Goal: Transaction & Acquisition: Purchase product/service

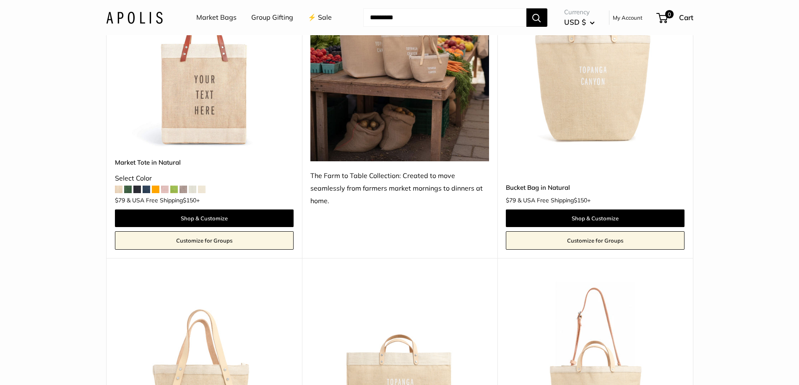
scroll to position [503, 0]
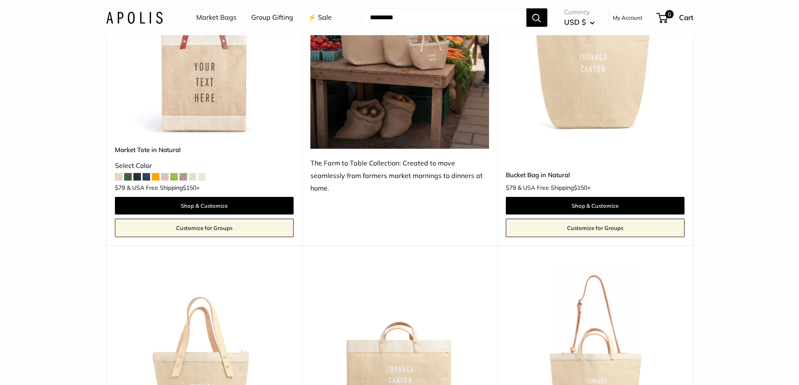
click at [0, 0] on img at bounding box center [0, 0] width 0 height 0
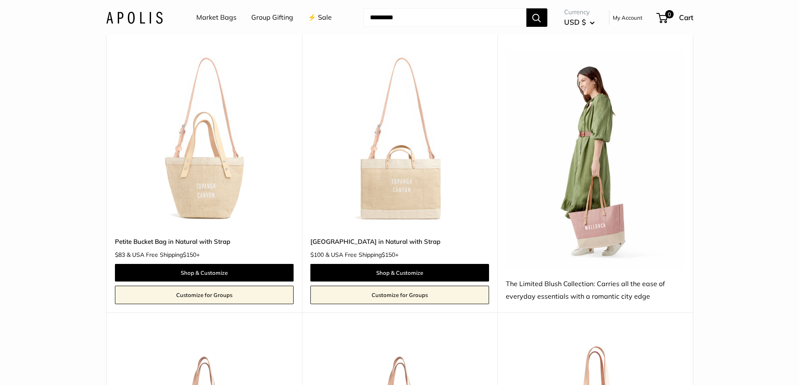
scroll to position [985, 0]
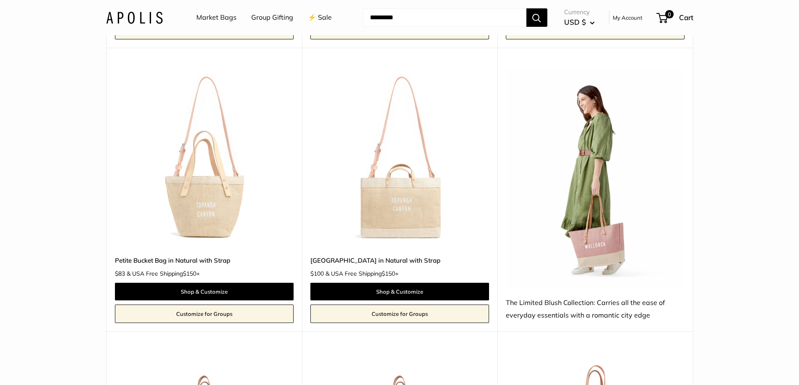
click at [582, 215] on img at bounding box center [595, 178] width 179 height 219
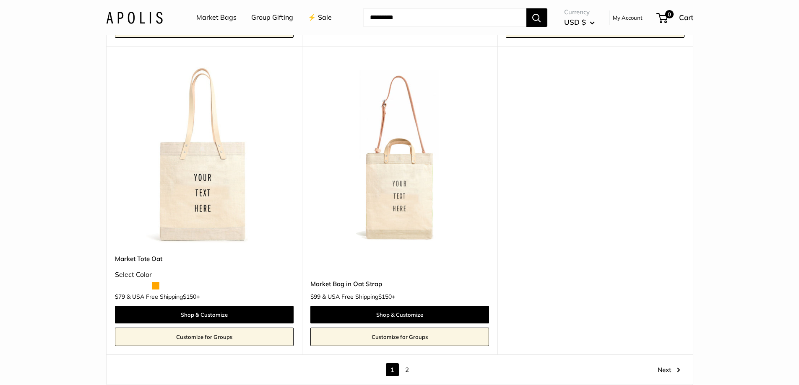
scroll to position [4759, 0]
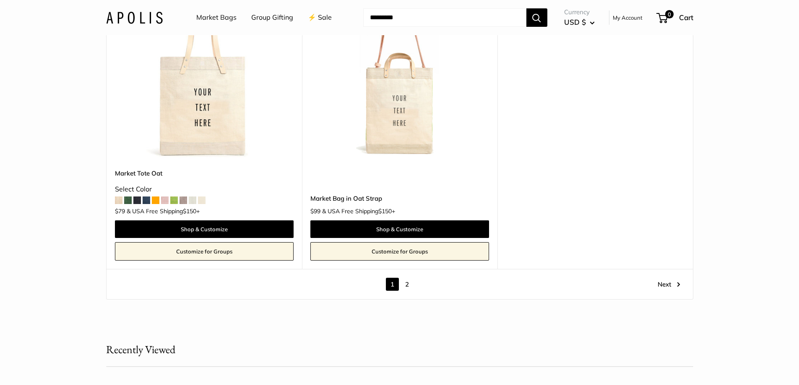
click at [658, 285] on link "Next" at bounding box center [669, 284] width 23 height 13
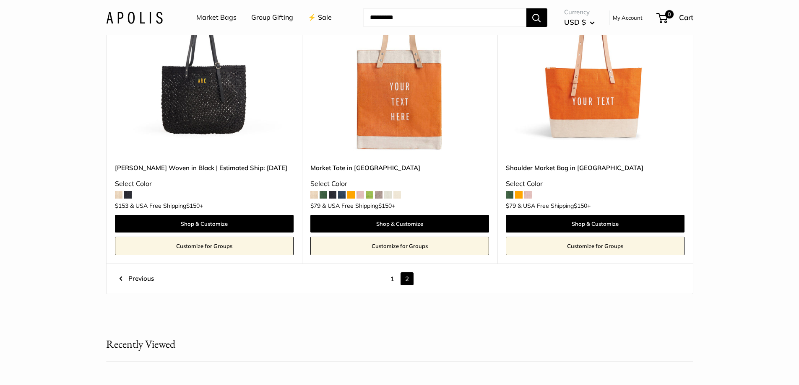
scroll to position [819, 0]
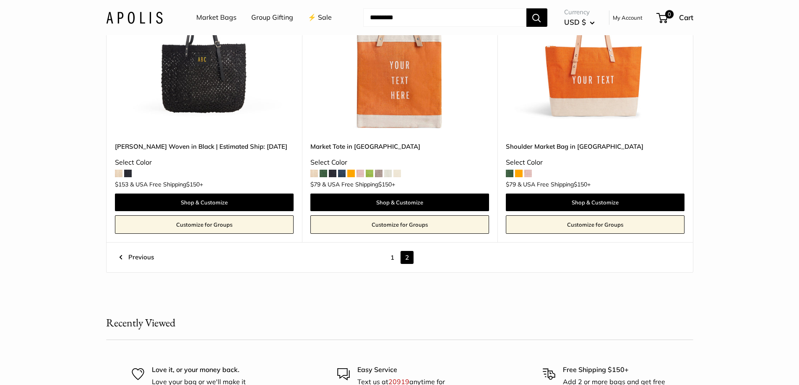
click at [393, 258] on link "1" at bounding box center [392, 257] width 13 height 13
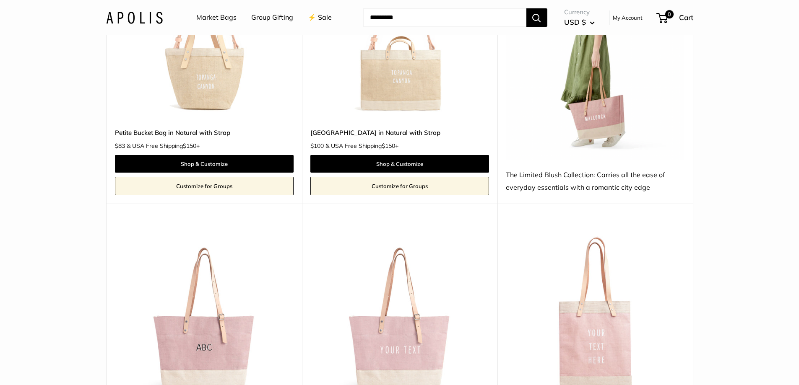
scroll to position [1197, 0]
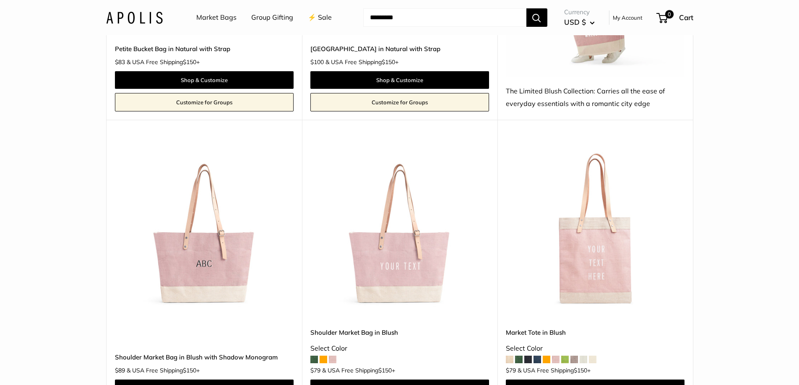
click at [0, 0] on img at bounding box center [0, 0] width 0 height 0
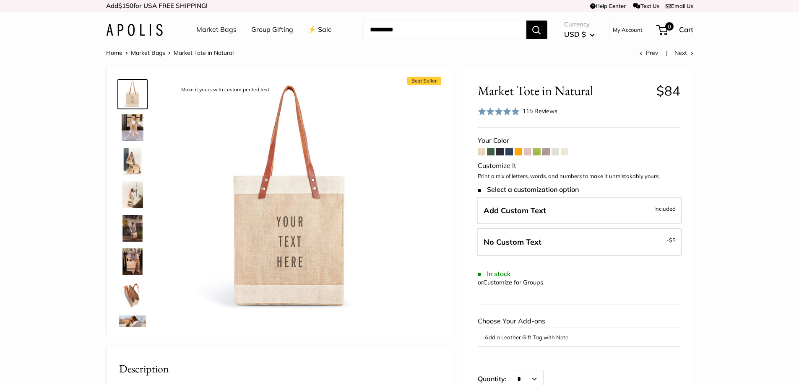
click at [549, 151] on span at bounding box center [546, 152] width 8 height 8
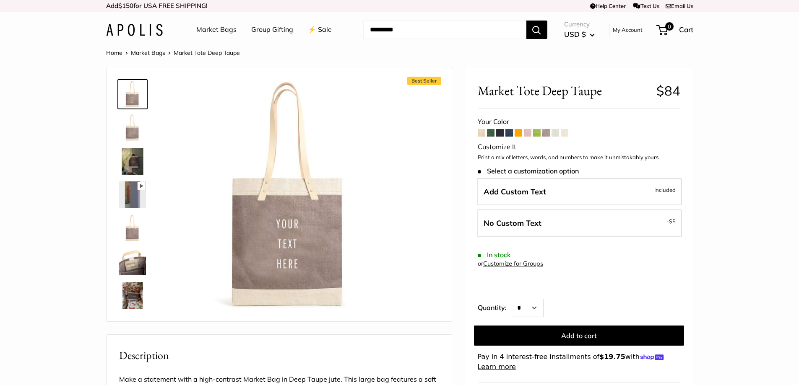
click at [489, 133] on span at bounding box center [491, 133] width 8 height 8
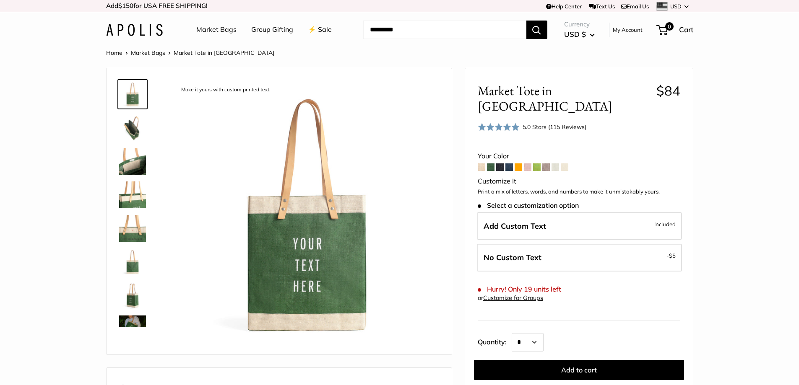
click at [565, 164] on span at bounding box center [565, 168] width 8 height 8
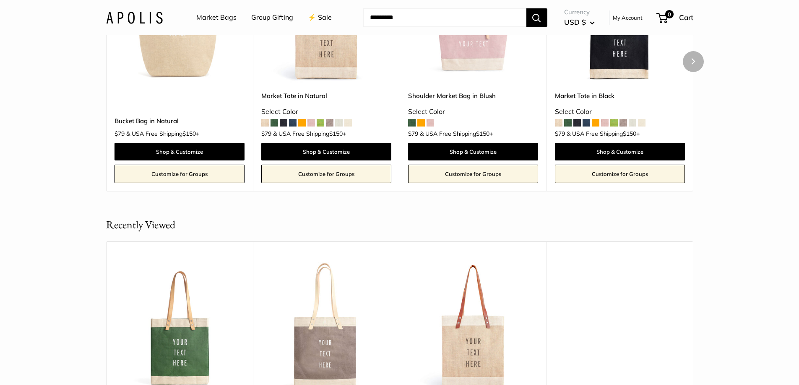
scroll to position [1761, 0]
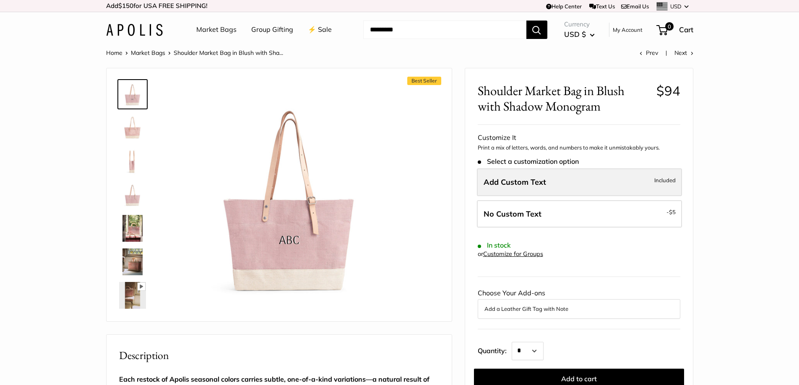
click at [540, 181] on span "Add Custom Text" at bounding box center [515, 182] width 62 height 10
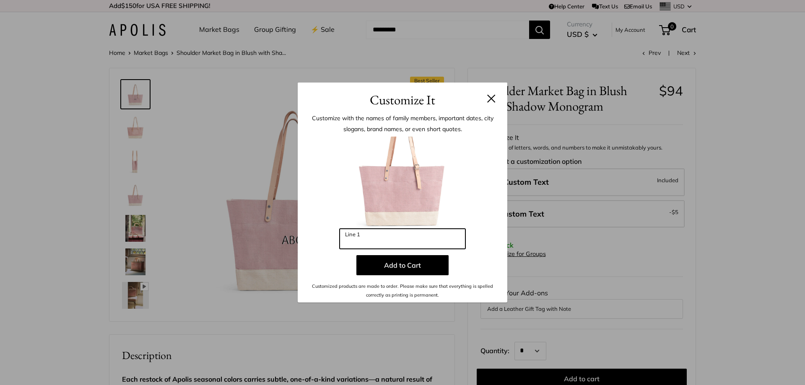
drag, startPoint x: 391, startPoint y: 239, endPoint x: 306, endPoint y: 234, distance: 85.3
click at [315, 234] on div "Enter 3 letters Line 1 Add to Cart Customized products are made to order. Pleas…" at bounding box center [402, 218] width 185 height 163
type input "***"
click at [492, 100] on button at bounding box center [491, 98] width 8 height 8
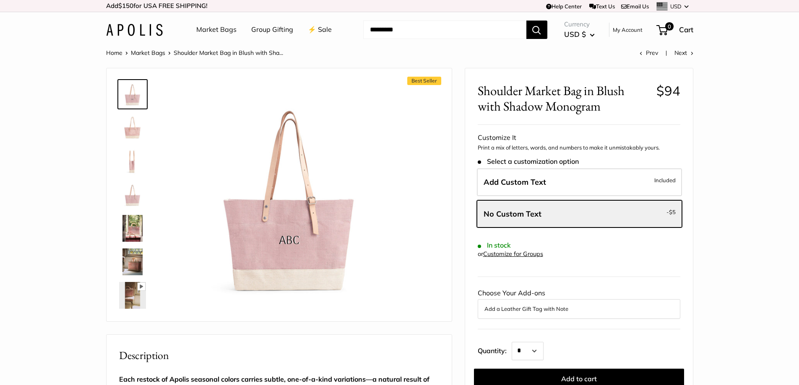
click at [126, 129] on img at bounding box center [132, 127] width 27 height 27
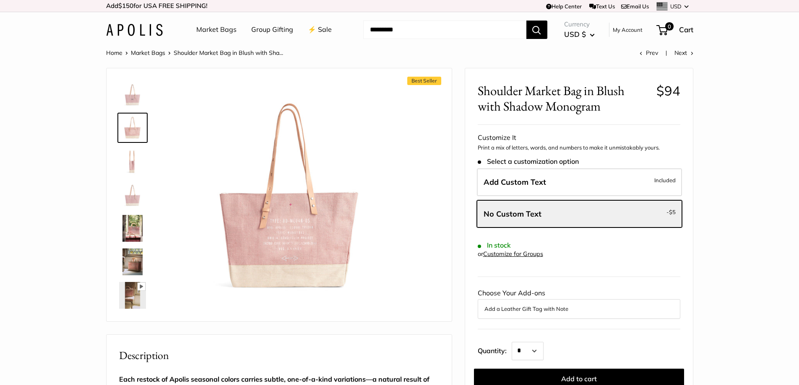
click at [133, 160] on img at bounding box center [132, 161] width 27 height 27
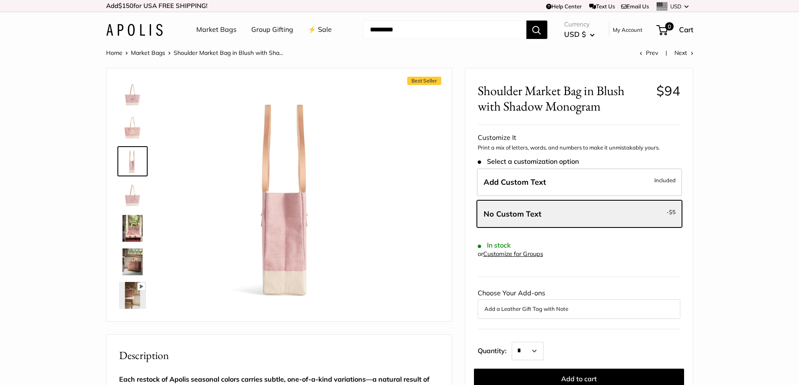
click at [139, 203] on img at bounding box center [132, 195] width 27 height 27
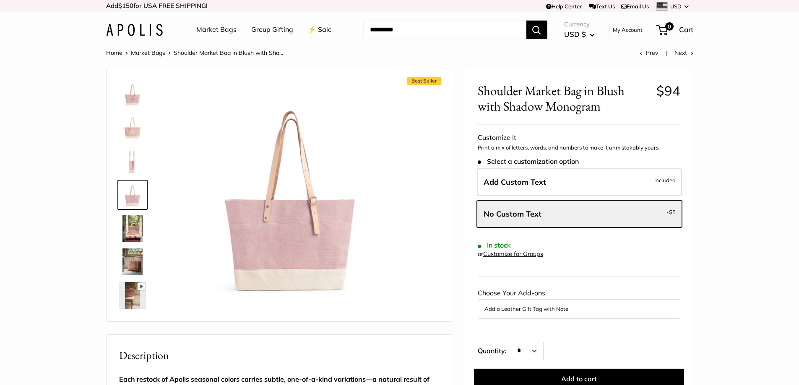
click at [137, 234] on img at bounding box center [132, 228] width 27 height 27
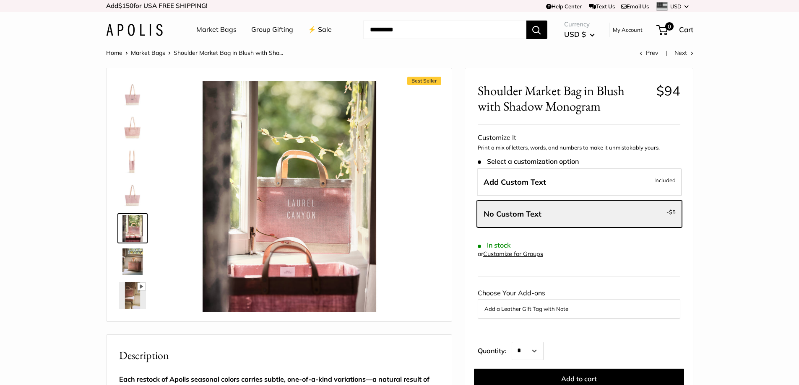
click at [139, 263] on img at bounding box center [132, 262] width 27 height 27
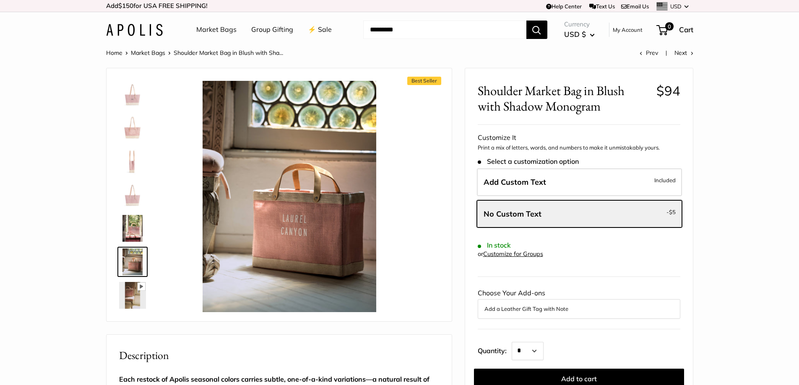
click at [129, 216] on img at bounding box center [132, 228] width 27 height 27
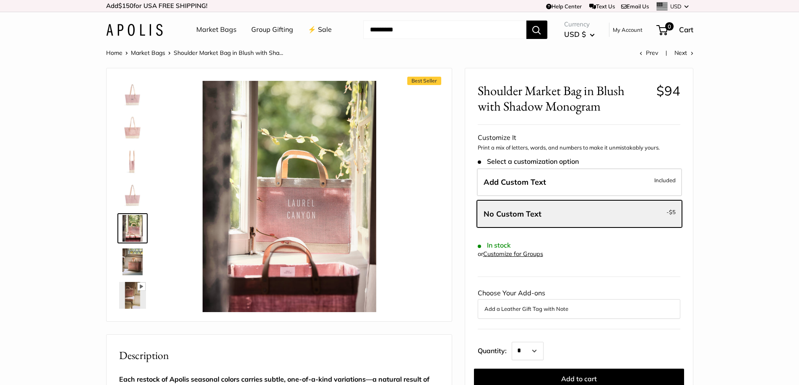
click at [133, 296] on img at bounding box center [132, 295] width 27 height 27
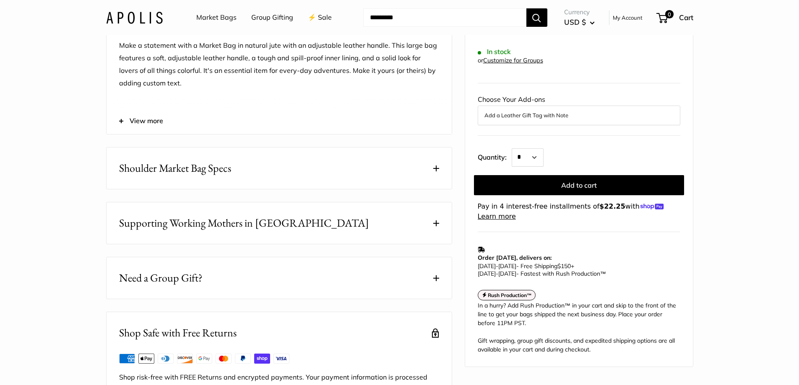
scroll to position [545, 0]
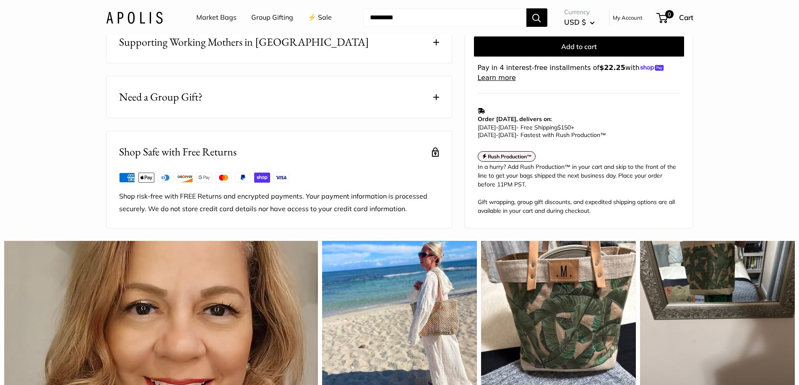
type input "*"
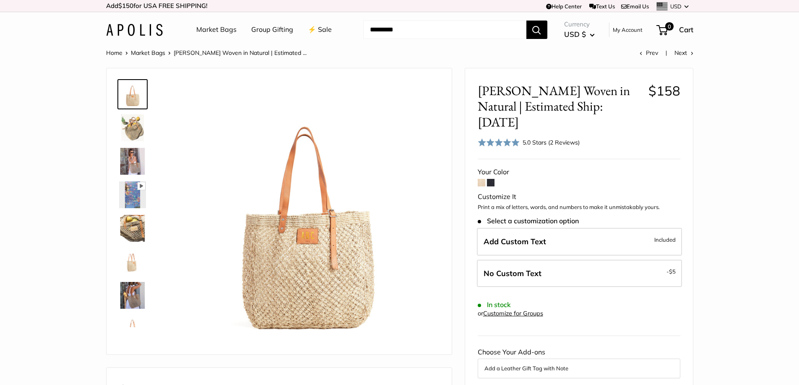
click at [128, 160] on img at bounding box center [132, 161] width 27 height 27
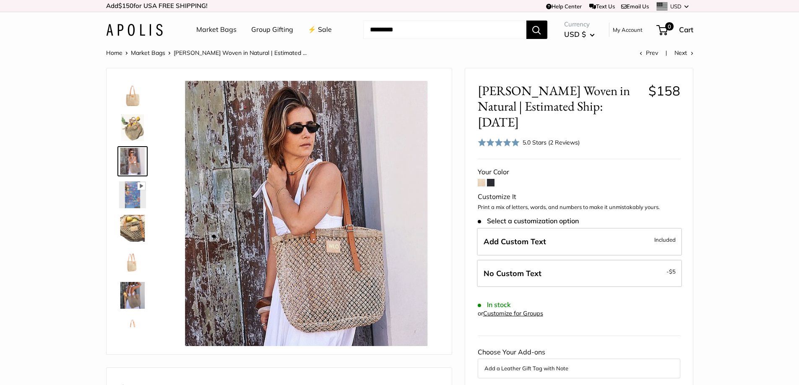
click at [124, 231] on img at bounding box center [132, 228] width 27 height 27
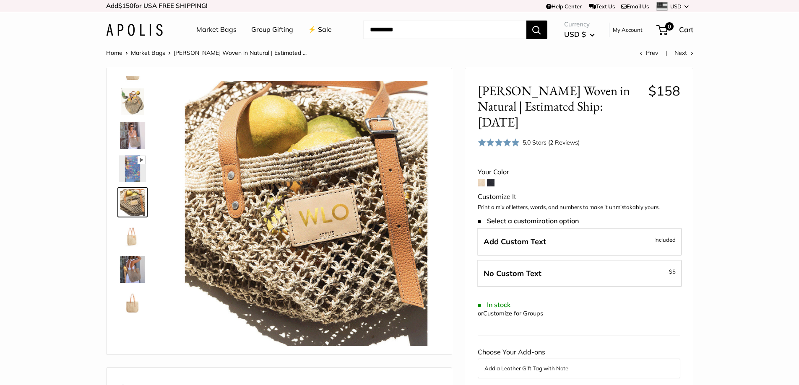
click at [492, 179] on span at bounding box center [491, 183] width 8 height 8
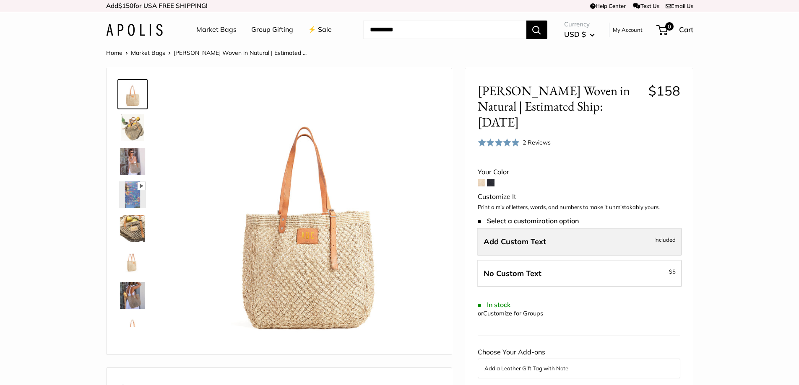
click at [523, 237] on span "Add Custom Text" at bounding box center [515, 242] width 62 height 10
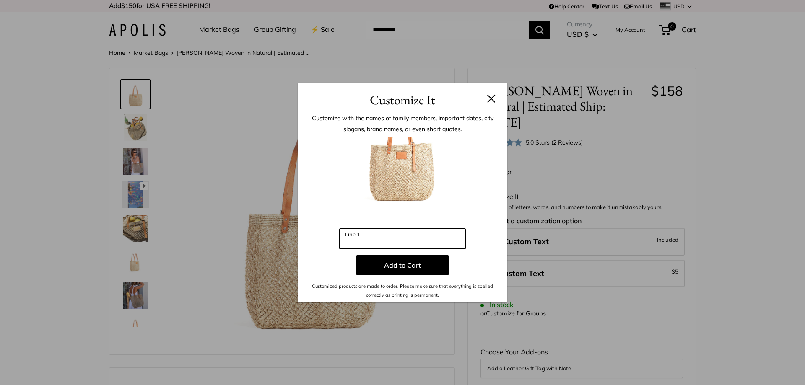
click at [378, 239] on input "Line 1" at bounding box center [403, 239] width 126 height 20
type input "***"
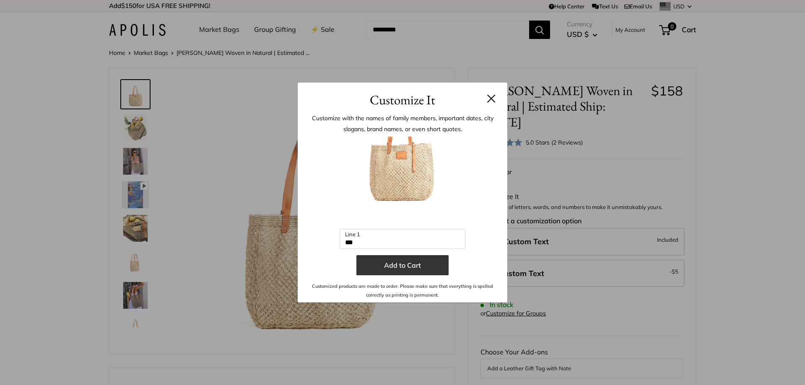
click at [397, 259] on button "Add to Cart" at bounding box center [402, 265] width 92 height 20
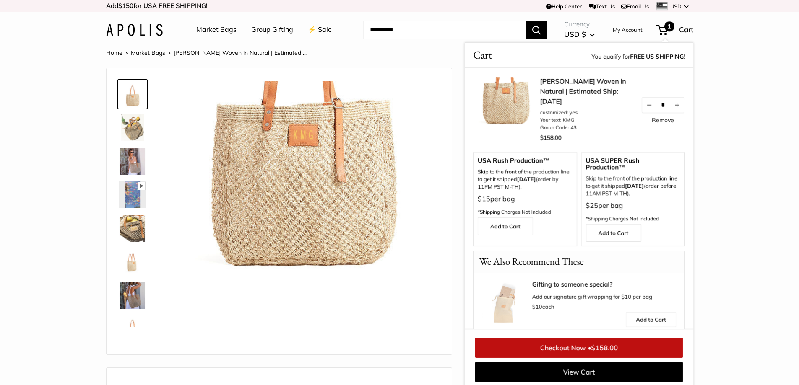
scroll to position [3, 0]
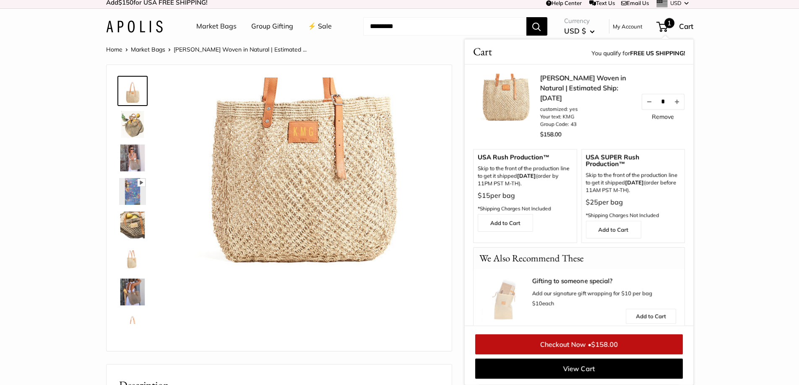
click at [136, 131] on img at bounding box center [132, 124] width 27 height 27
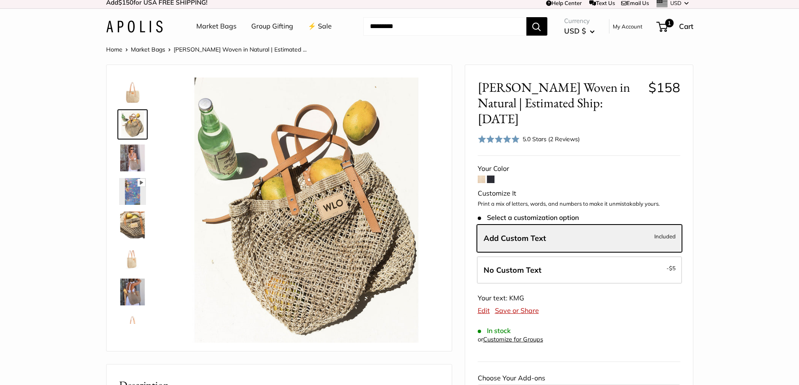
click at [127, 222] on img at bounding box center [132, 225] width 27 height 27
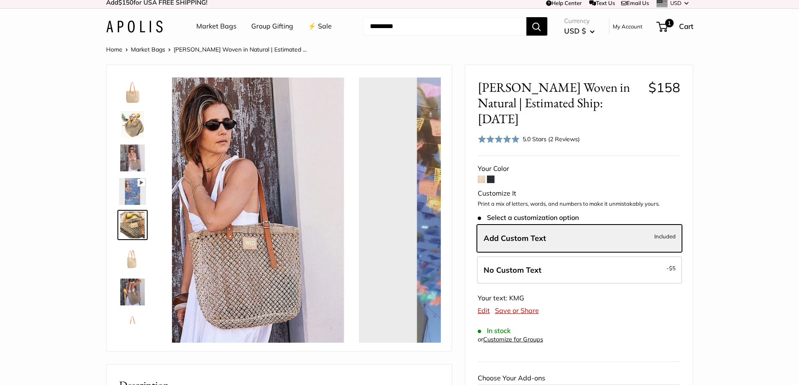
scroll to position [26, 0]
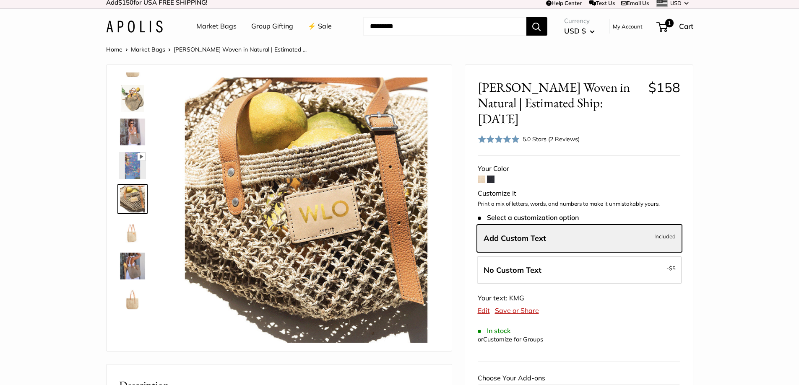
click at [131, 273] on img at bounding box center [132, 266] width 27 height 27
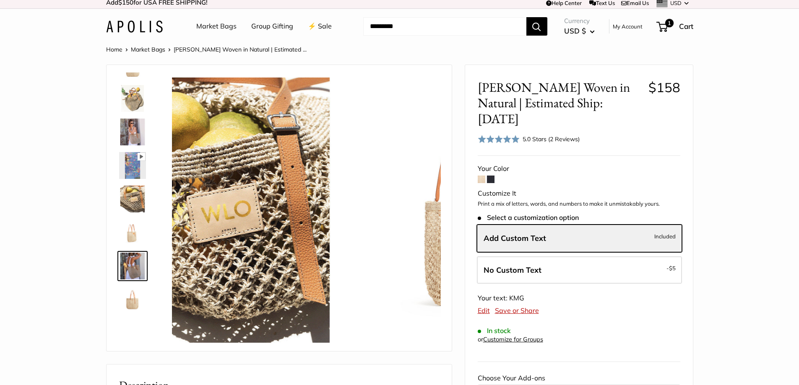
scroll to position [93, 0]
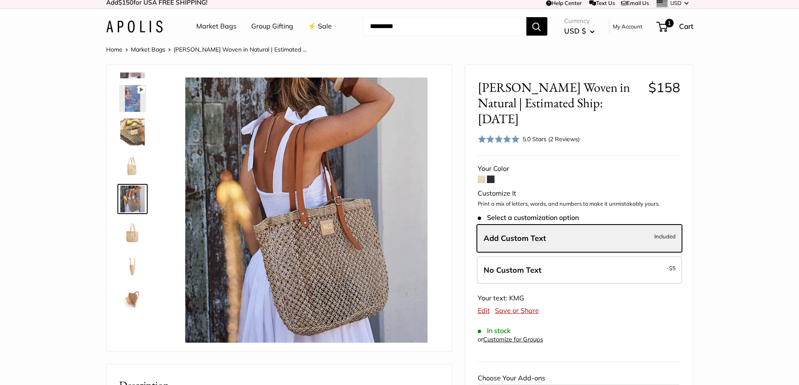
click at [137, 296] on img at bounding box center [132, 299] width 27 height 27
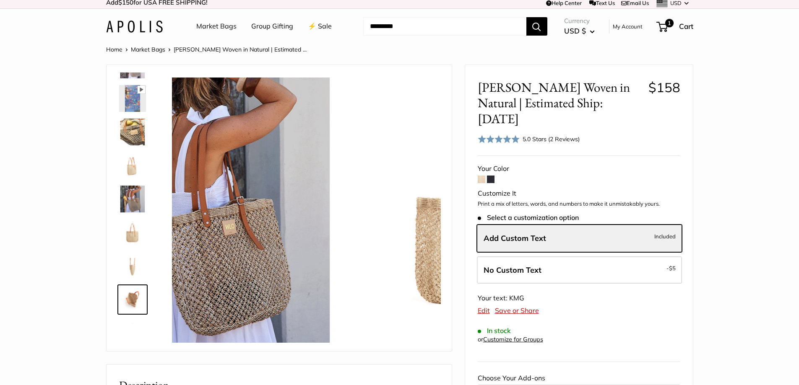
scroll to position [121, 0]
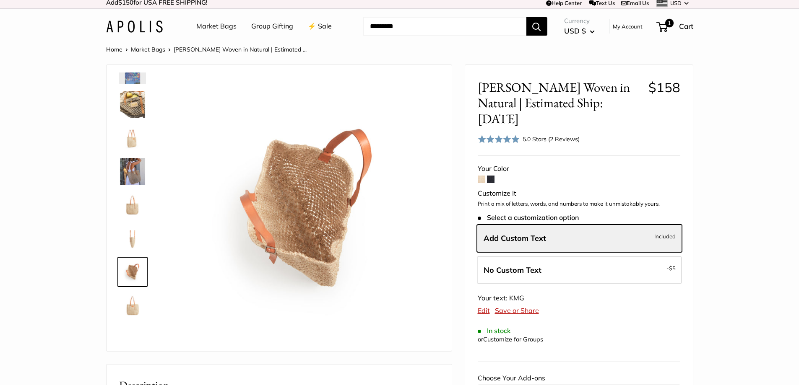
click at [134, 229] on img at bounding box center [132, 238] width 27 height 27
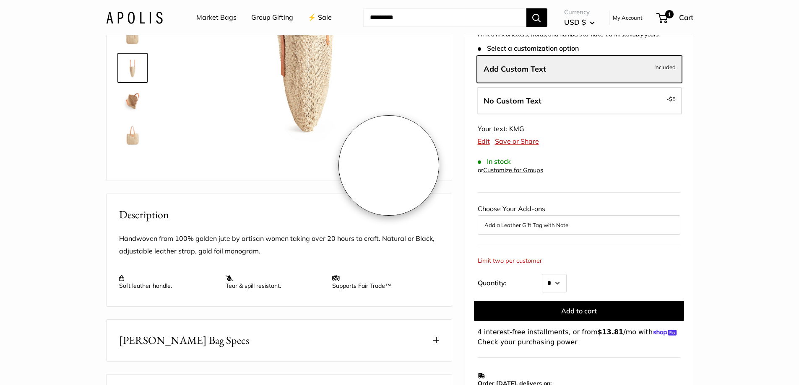
scroll to position [213, 0]
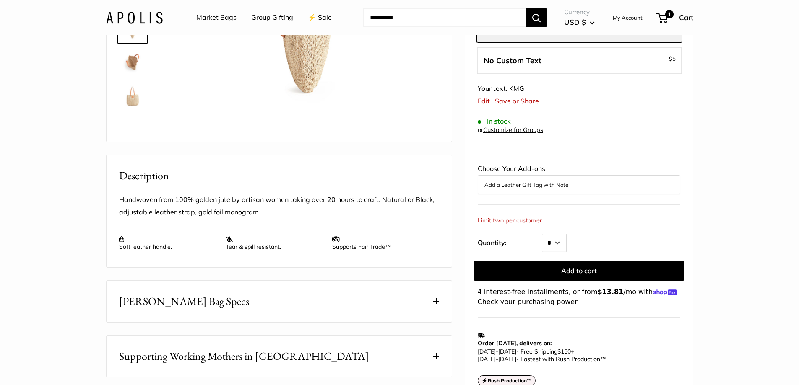
click at [764, 146] on section "Home Market Bags Mercado Woven in Natural | Estimated ... Pause Play % buffered…" at bounding box center [399, 188] width 799 height 709
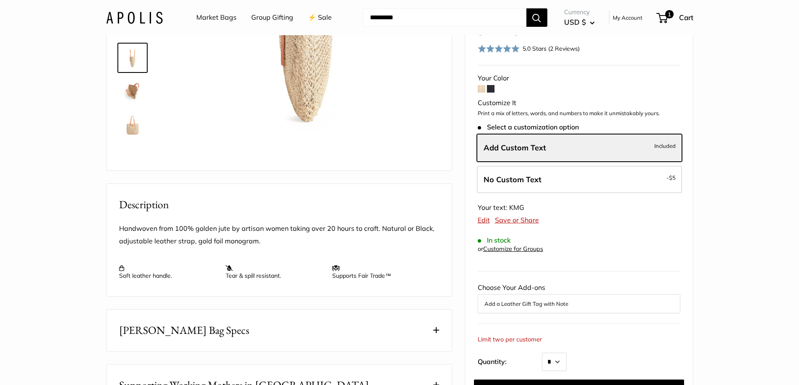
scroll to position [129, 0]
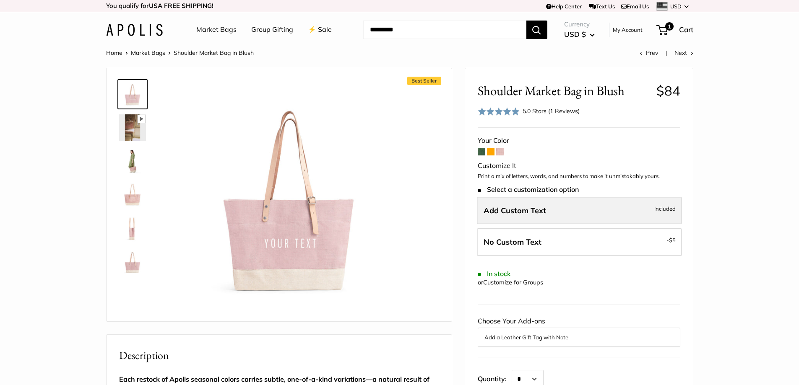
click at [515, 216] on label "Add Custom Text Included" at bounding box center [579, 211] width 205 height 28
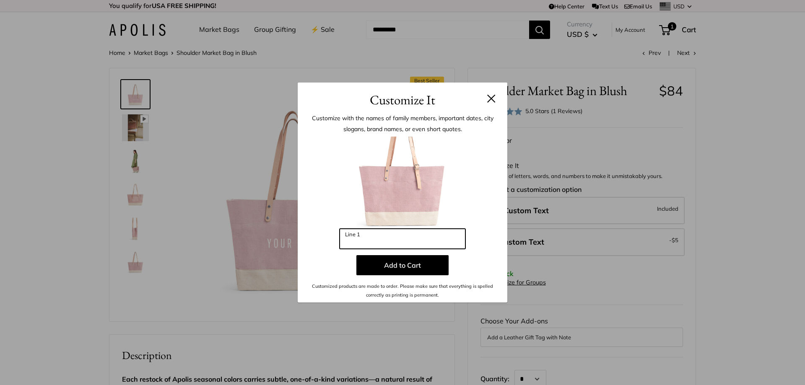
click at [416, 246] on input "Line 1" at bounding box center [403, 239] width 126 height 20
type input "****"
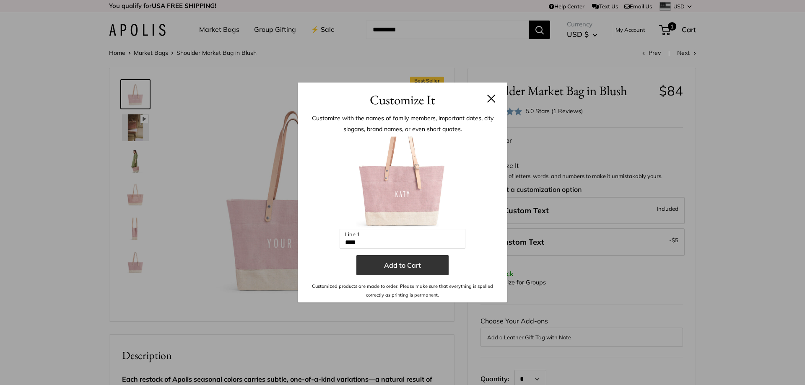
click at [406, 270] on button "Add to Cart" at bounding box center [402, 265] width 92 height 20
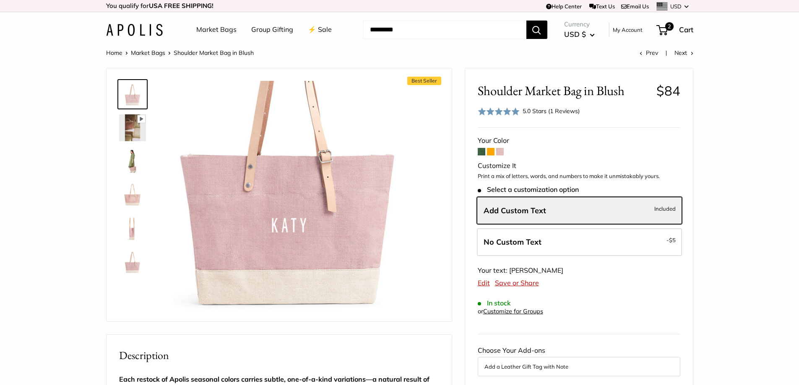
click at [130, 158] on img at bounding box center [132, 161] width 27 height 27
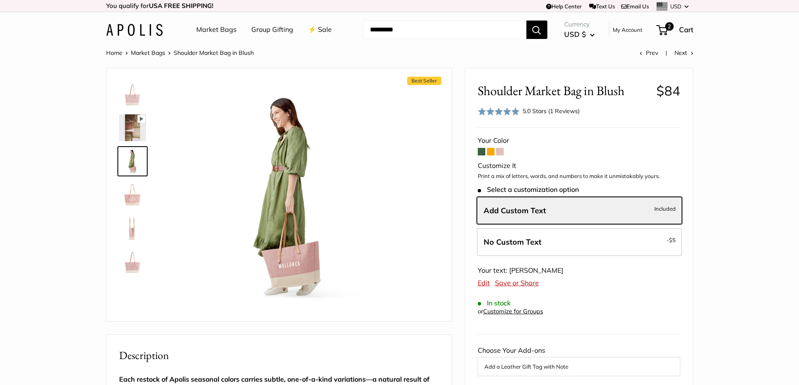
click at [125, 198] on img at bounding box center [132, 195] width 27 height 27
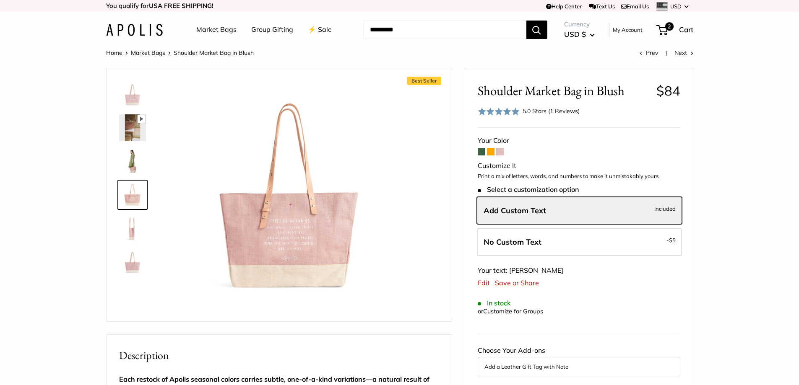
click at [135, 230] on img at bounding box center [132, 228] width 27 height 27
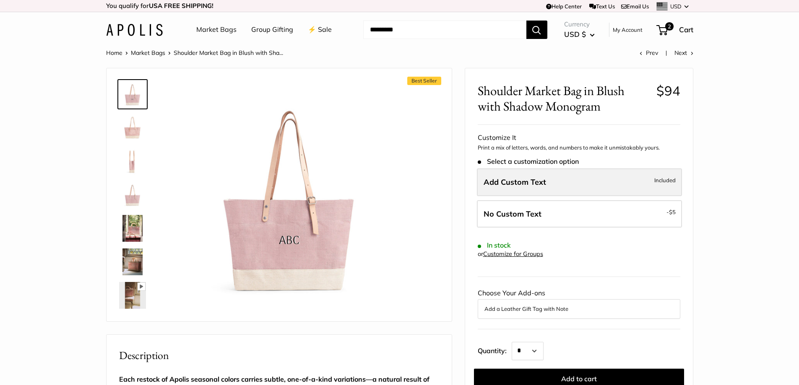
click at [548, 185] on label "Add Custom Text Included" at bounding box center [579, 183] width 205 height 28
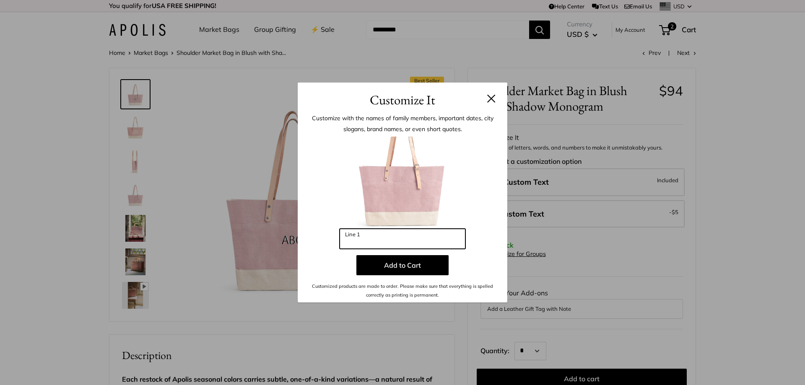
drag, startPoint x: 407, startPoint y: 234, endPoint x: 386, endPoint y: 232, distance: 21.1
click at [390, 233] on input "Line 1" at bounding box center [403, 239] width 126 height 20
type input "***"
click at [480, 198] on div at bounding box center [402, 183] width 185 height 92
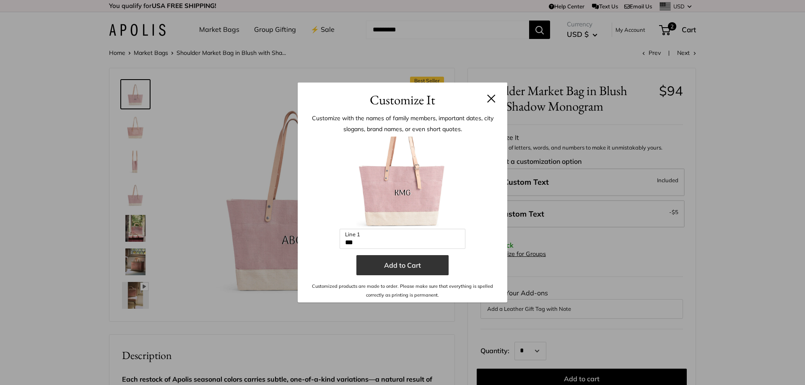
click at [445, 274] on button "Add to Cart" at bounding box center [402, 265] width 92 height 20
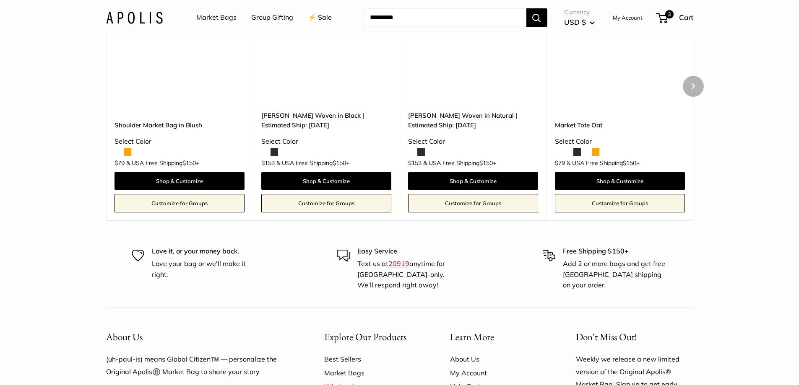
scroll to position [1887, 0]
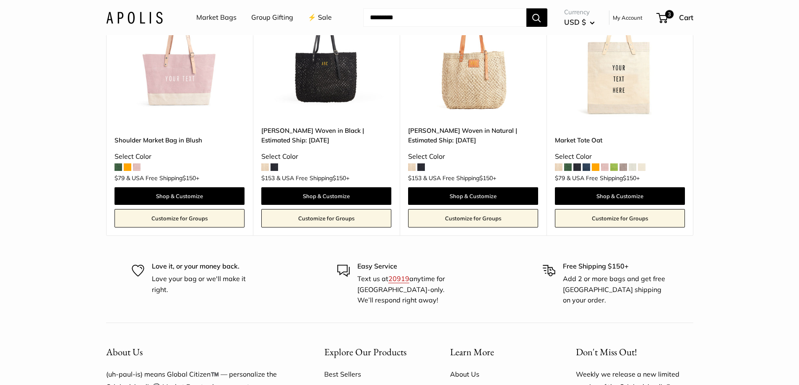
click at [661, 10] on div "Currency USD $ AED د.إ AFN ؋ ALL L AMD դր. ANG ƒ AUD $ 3" at bounding box center [620, 17] width 146 height 23
click at [661, 14] on span "3" at bounding box center [661, 18] width 11 height 10
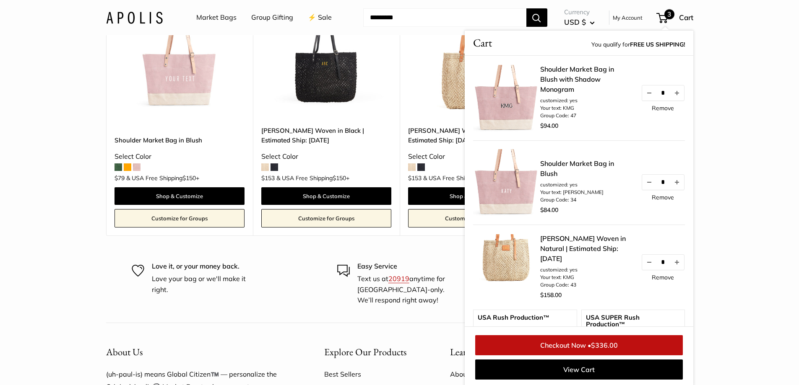
click at [653, 198] on link "Remove" at bounding box center [663, 198] width 22 height 6
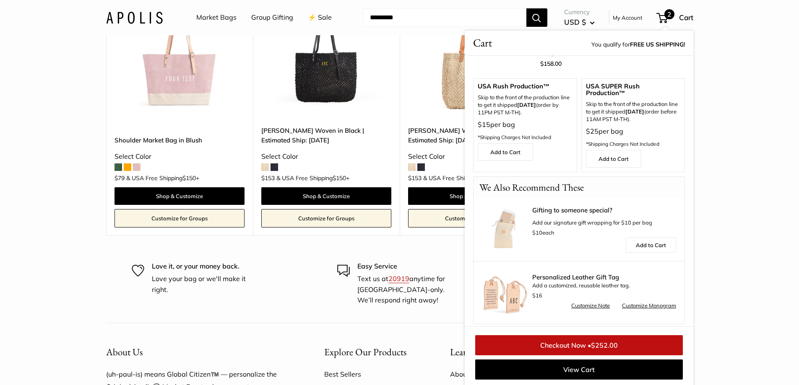
scroll to position [153, 0]
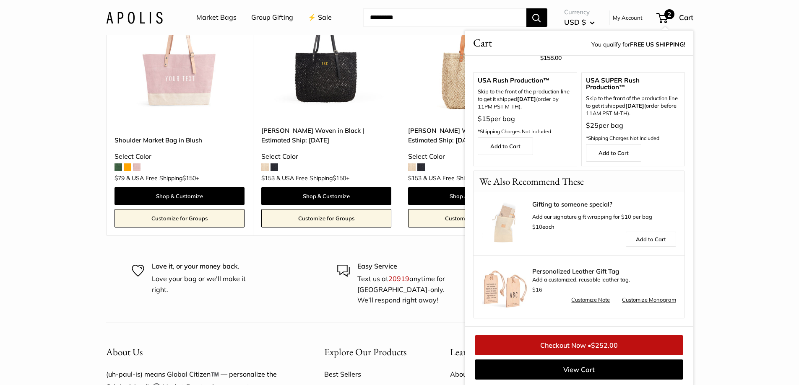
click at [576, 344] on link "Checkout Now • $252.00" at bounding box center [579, 346] width 208 height 20
